Goal: Find contact information: Find contact information

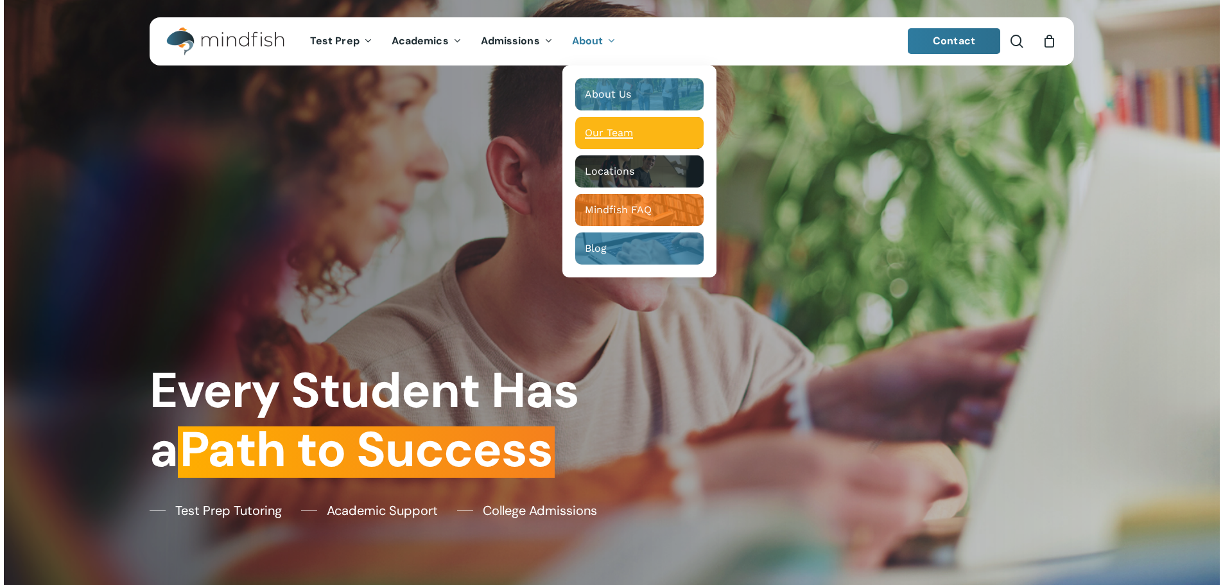
click at [622, 135] on span "Our Team" at bounding box center [609, 132] width 48 height 12
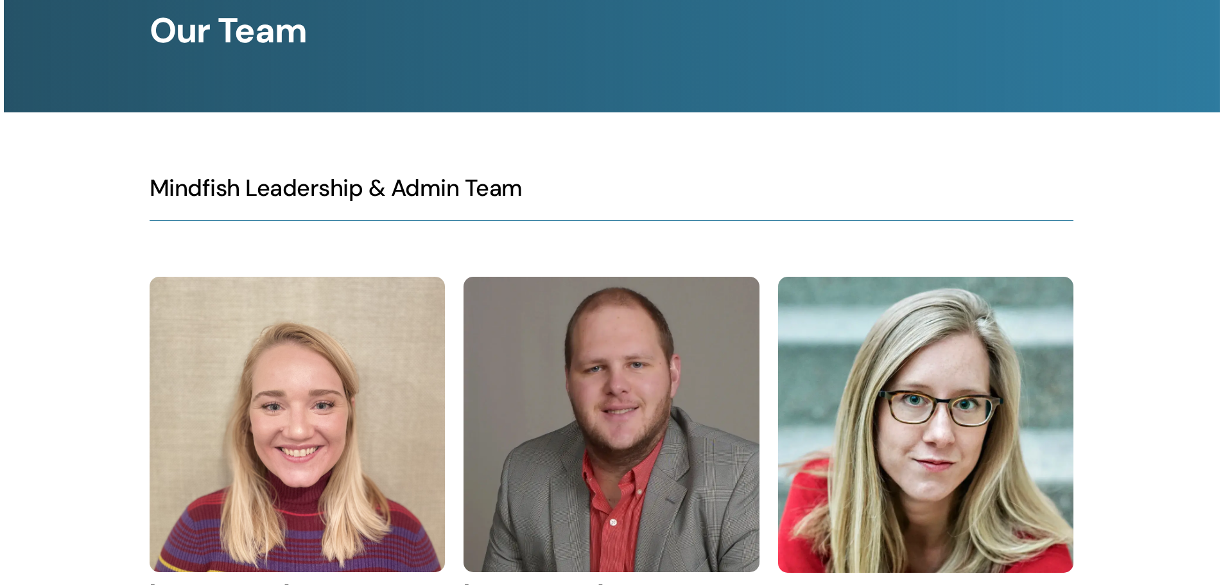
click at [188, 188] on h3 "Mindfish Leadership & Admin Team" at bounding box center [612, 188] width 924 height 30
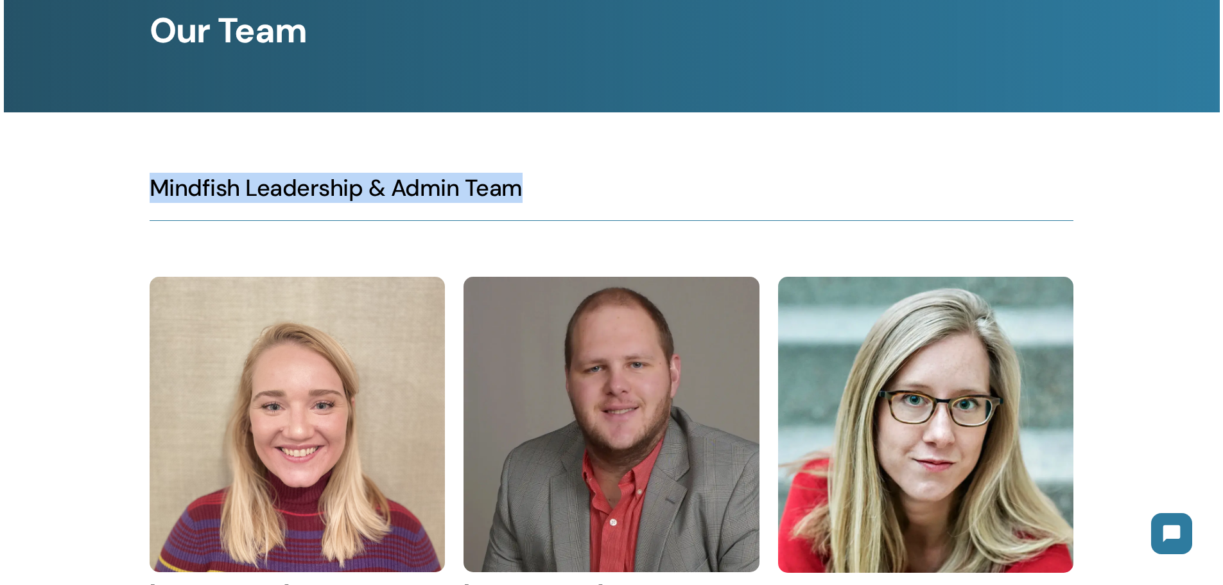
drag, startPoint x: 188, startPoint y: 188, endPoint x: 514, endPoint y: 185, distance: 326.2
click at [514, 185] on h3 "Mindfish Leadership & Admin Team" at bounding box center [612, 188] width 924 height 30
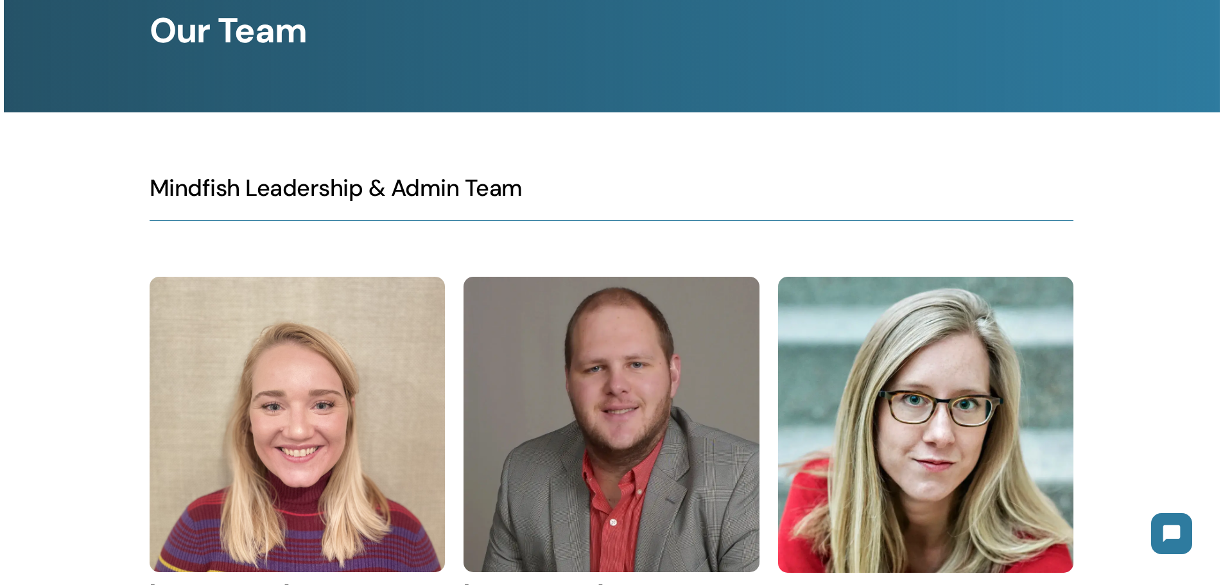
click at [500, 184] on h3 "Mindfish Leadership & Admin Team" at bounding box center [612, 188] width 924 height 30
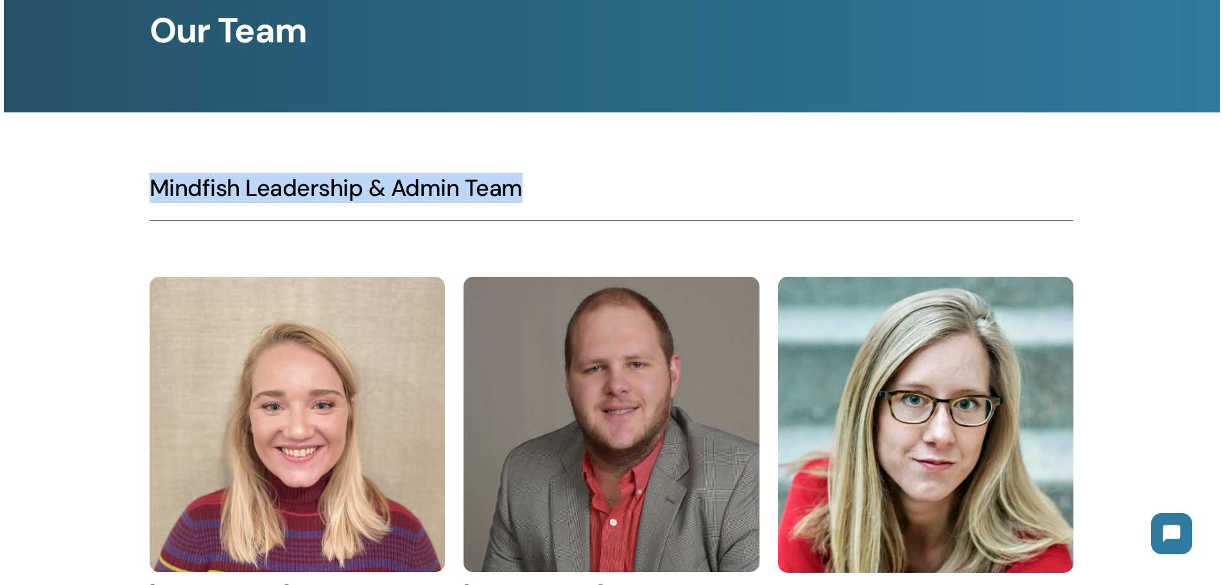
drag, startPoint x: 500, startPoint y: 184, endPoint x: 177, endPoint y: 186, distance: 323.6
click at [177, 186] on h3 "Mindfish Leadership & Admin Team" at bounding box center [612, 188] width 924 height 30
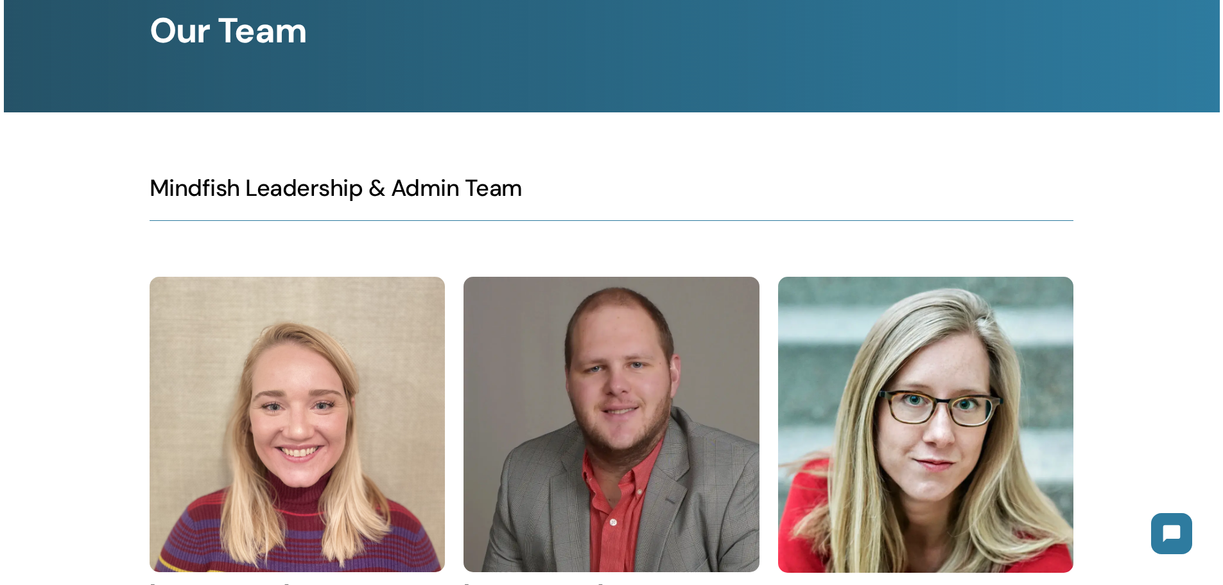
click at [157, 182] on h3 "Mindfish Leadership & Admin Team" at bounding box center [612, 188] width 924 height 30
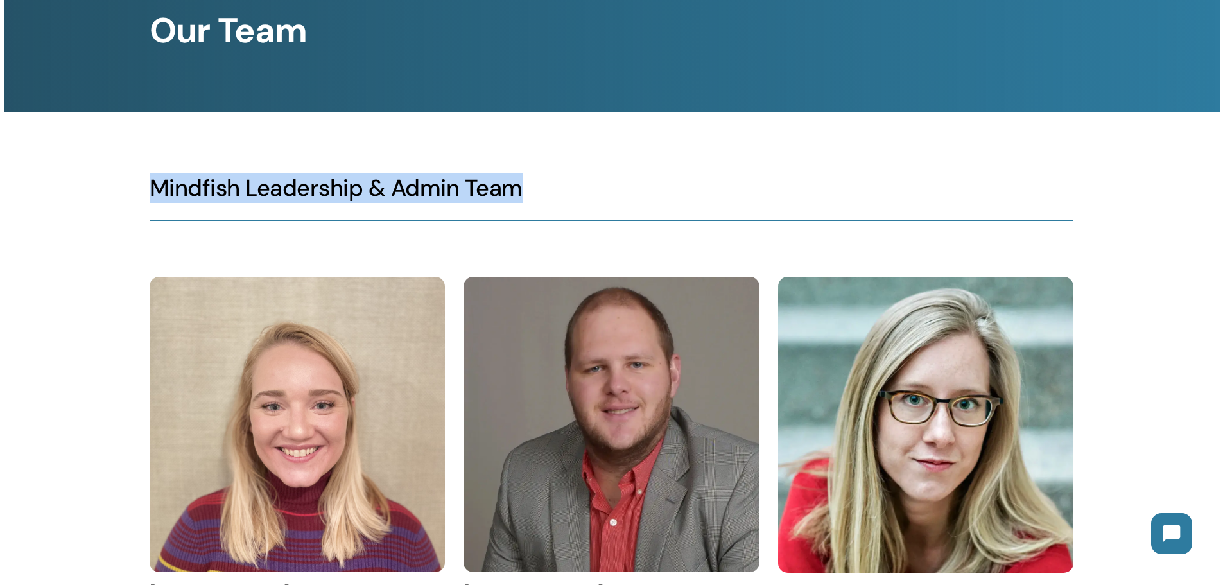
drag, startPoint x: 157, startPoint y: 182, endPoint x: 491, endPoint y: 179, distance: 333.3
click at [491, 179] on h3 "Mindfish Leadership & Admin Team" at bounding box center [612, 188] width 924 height 30
drag, startPoint x: 577, startPoint y: 183, endPoint x: 136, endPoint y: 173, distance: 440.6
click at [150, 173] on div "Mindfish Leadership & Admin Team" at bounding box center [612, 192] width 925 height 160
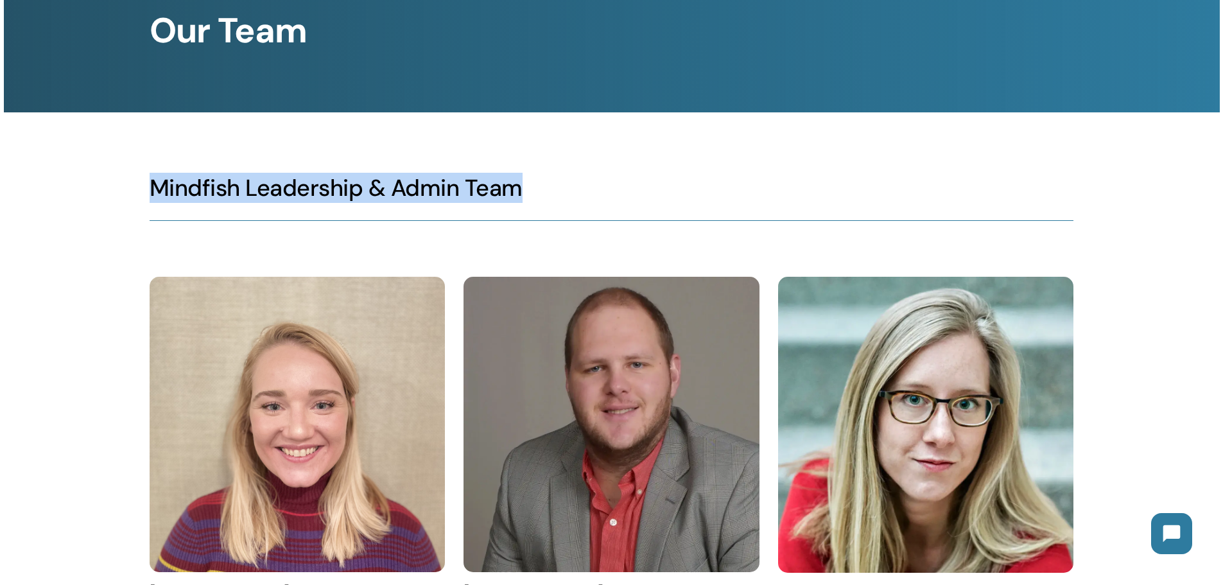
click at [136, 173] on div at bounding box center [612, 192] width 1216 height 160
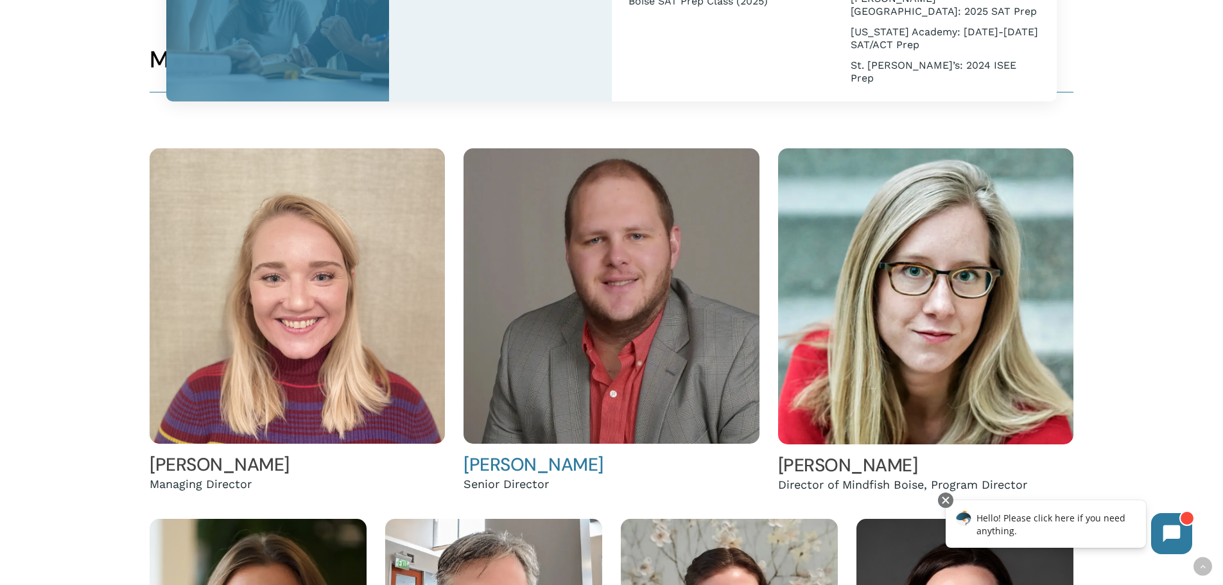
scroll to position [385, 0]
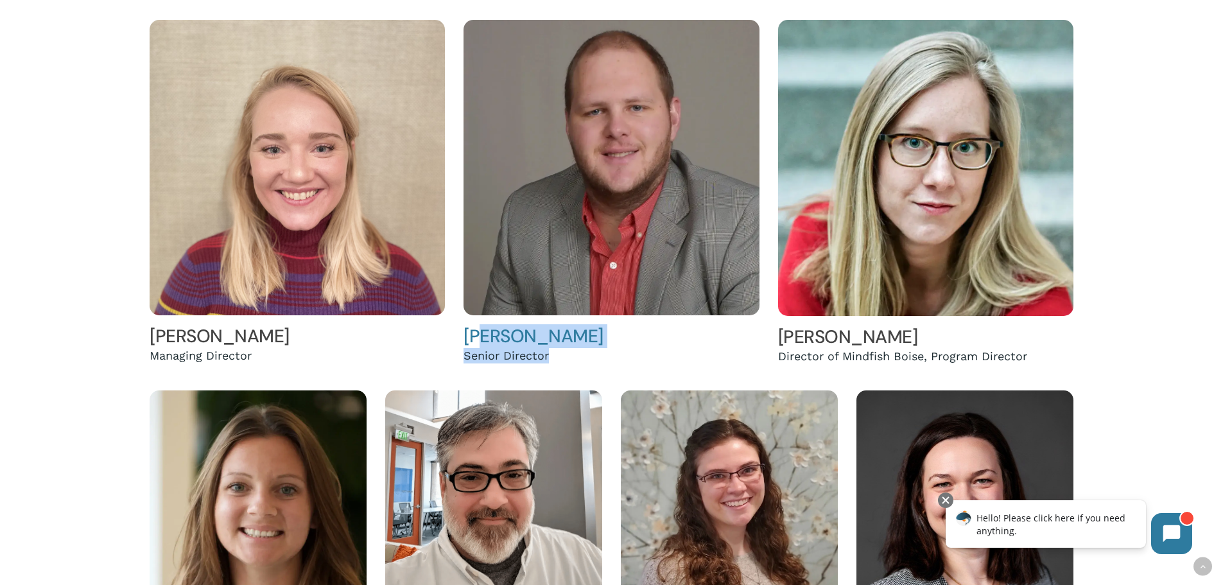
drag, startPoint x: 553, startPoint y: 362, endPoint x: 485, endPoint y: 342, distance: 70.9
click at [485, 344] on div "Mac Wetherbee Senior Director" at bounding box center [611, 194] width 295 height 348
click at [557, 293] on img at bounding box center [611, 167] width 295 height 295
click at [554, 374] on div "Hailey Andler Managing Director Mac Wetherbee Senior Director Helen Terndrup Di…" at bounding box center [612, 337] width 924 height 644
copy div "Senior Director"
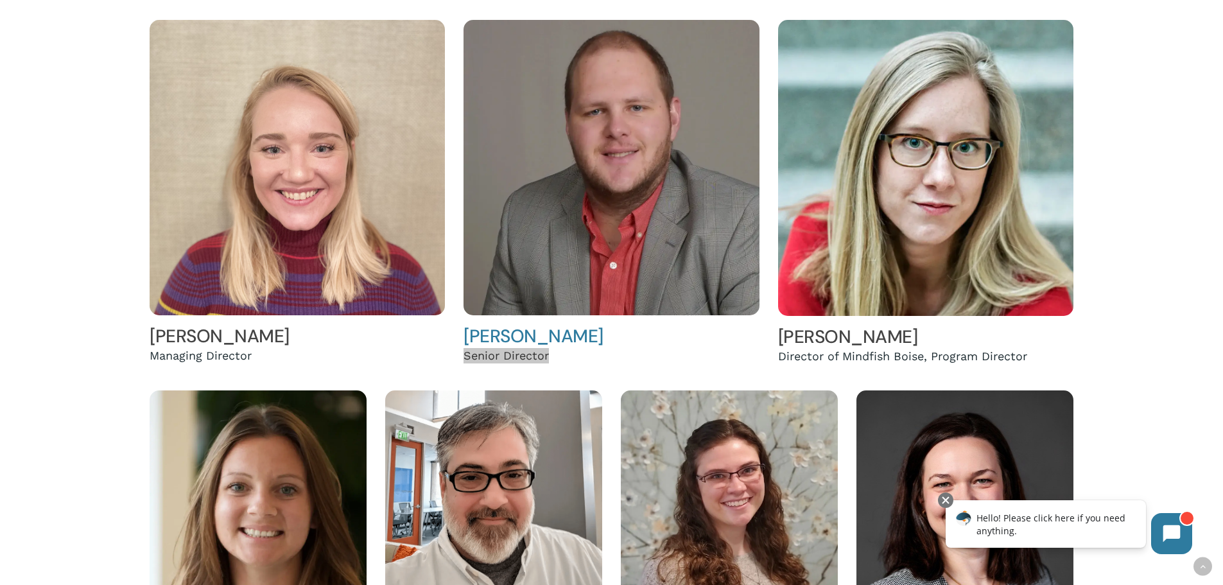
drag, startPoint x: 512, startPoint y: 362, endPoint x: 466, endPoint y: 365, distance: 46.3
click at [466, 365] on div "Mac Wetherbee Senior Director" at bounding box center [611, 194] width 295 height 348
click at [742, 343] on h4 "Mac Wetherbee" at bounding box center [611, 336] width 295 height 23
copy link "Helen Terndrup"
drag, startPoint x: 933, startPoint y: 334, endPoint x: 781, endPoint y: 332, distance: 151.5
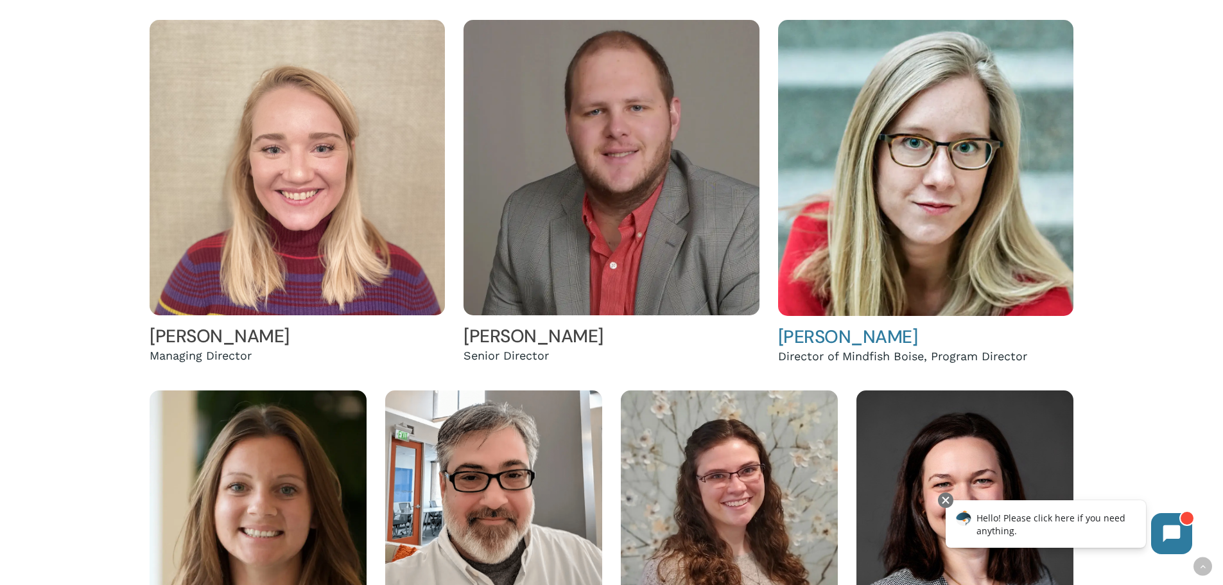
click at [781, 332] on h4 "Helen Terndrup" at bounding box center [925, 337] width 295 height 23
copy div "Program Director"
drag, startPoint x: 1040, startPoint y: 354, endPoint x: 931, endPoint y: 354, distance: 108.5
click at [931, 354] on div "Director of Mindfish Boise, Program Director" at bounding box center [925, 356] width 295 height 15
click at [4, 294] on div at bounding box center [612, 367] width 1216 height 705
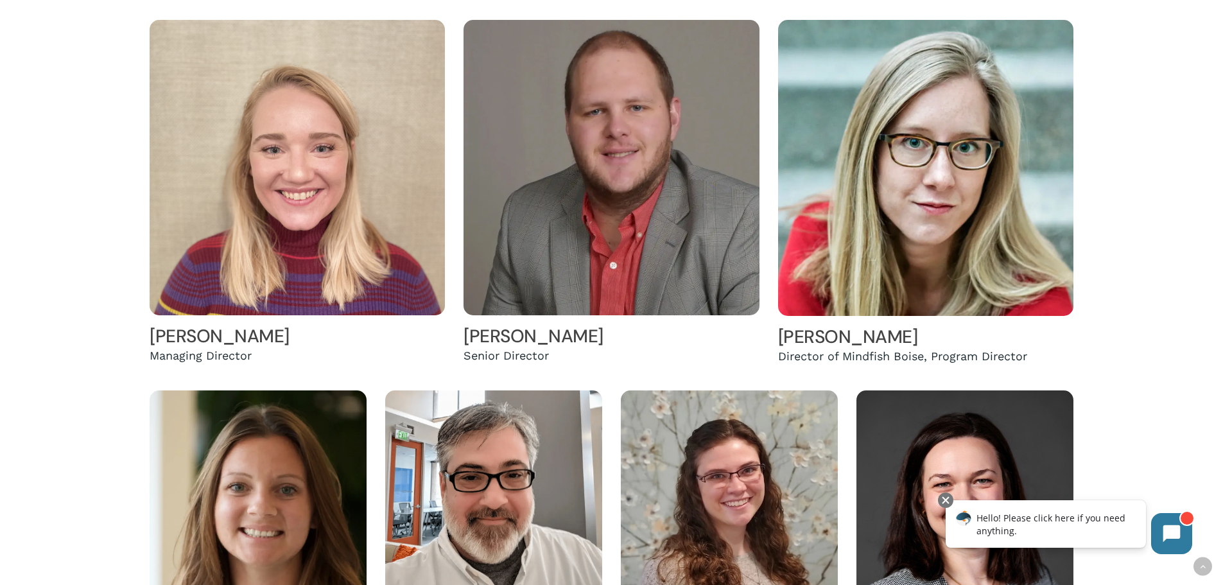
scroll to position [578, 0]
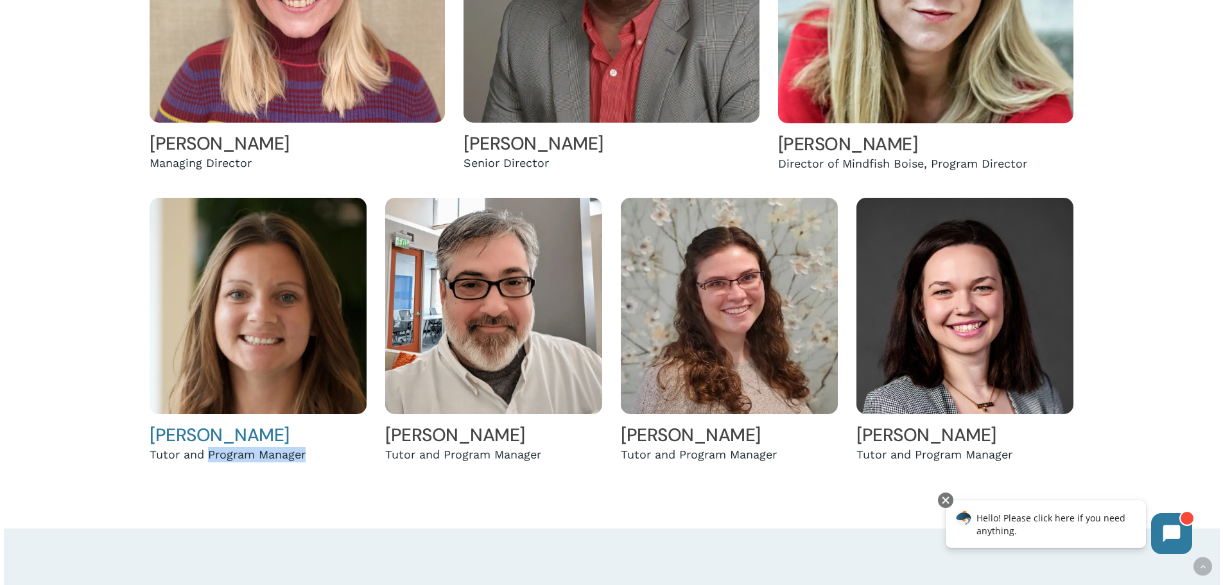
copy div "Program Manager"
drag, startPoint x: 318, startPoint y: 452, endPoint x: 211, endPoint y: 454, distance: 107.9
click at [211, 454] on div "Tutor and Program Manager" at bounding box center [258, 454] width 217 height 15
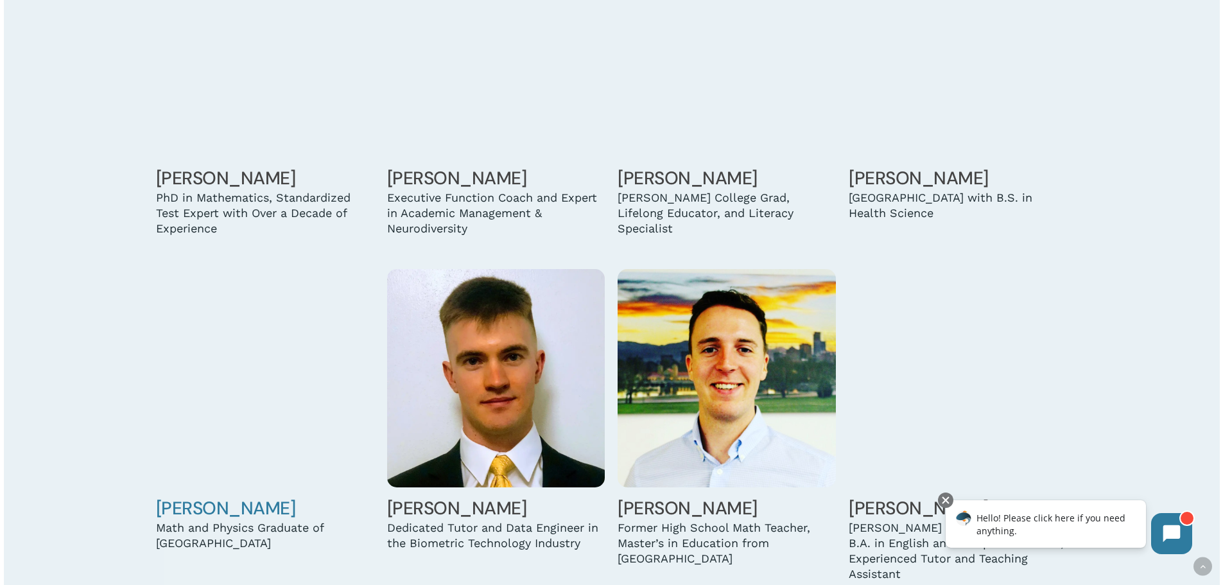
scroll to position [1991, 0]
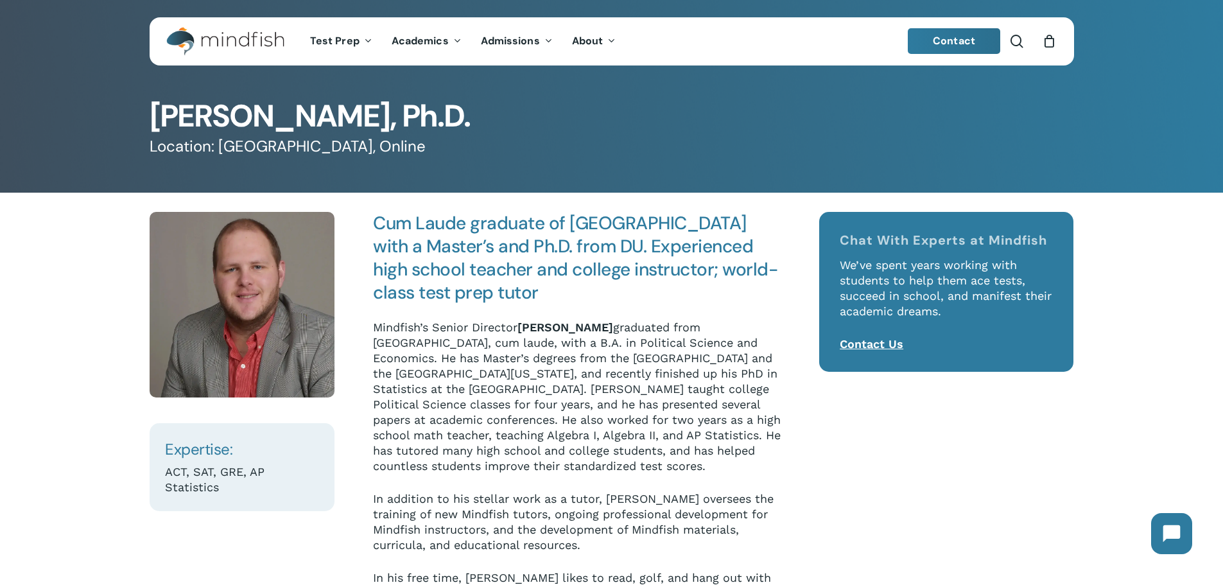
click at [182, 116] on h1 "Mac Wetherbee, Ph.D." at bounding box center [612, 116] width 925 height 31
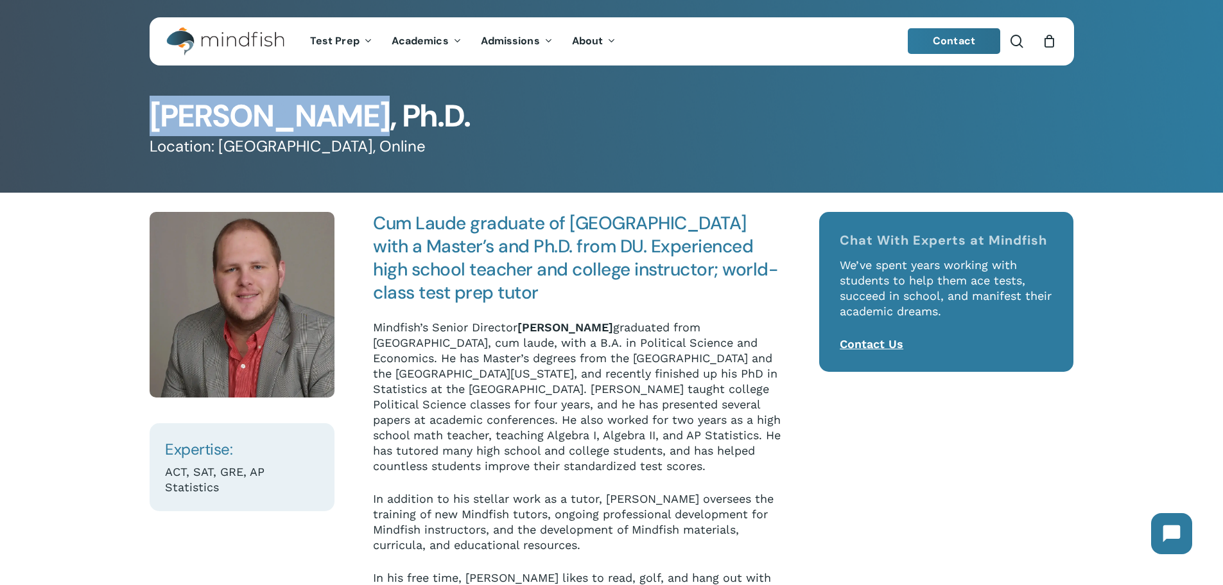
drag, startPoint x: 182, startPoint y: 116, endPoint x: 303, endPoint y: 116, distance: 120.7
click at [303, 116] on h1 "Mac Wetherbee, Ph.D." at bounding box center [612, 116] width 925 height 31
copy h1 "Mac Wetherbee"
